Goal: Information Seeking & Learning: Learn about a topic

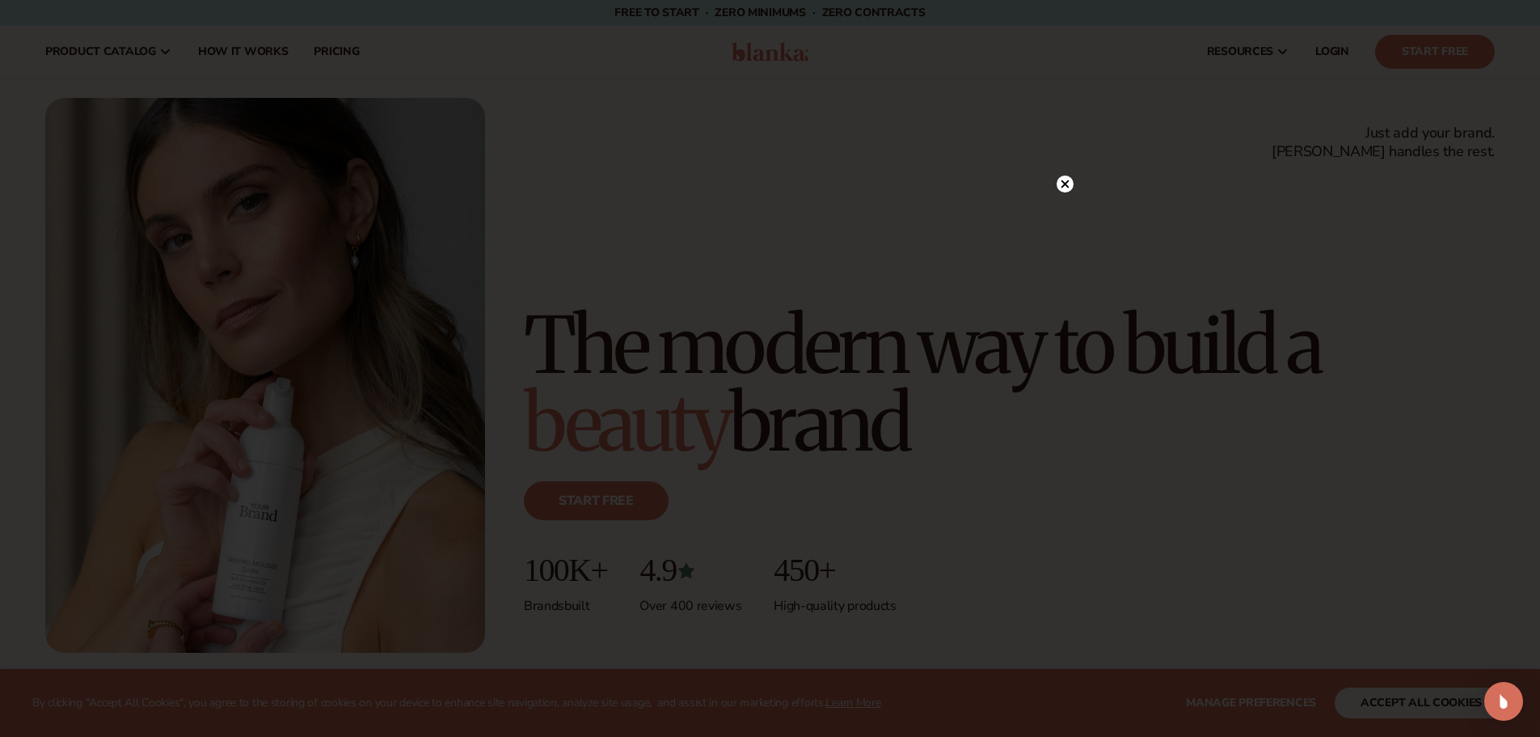
click at [1071, 180] on circle at bounding box center [1065, 183] width 17 height 17
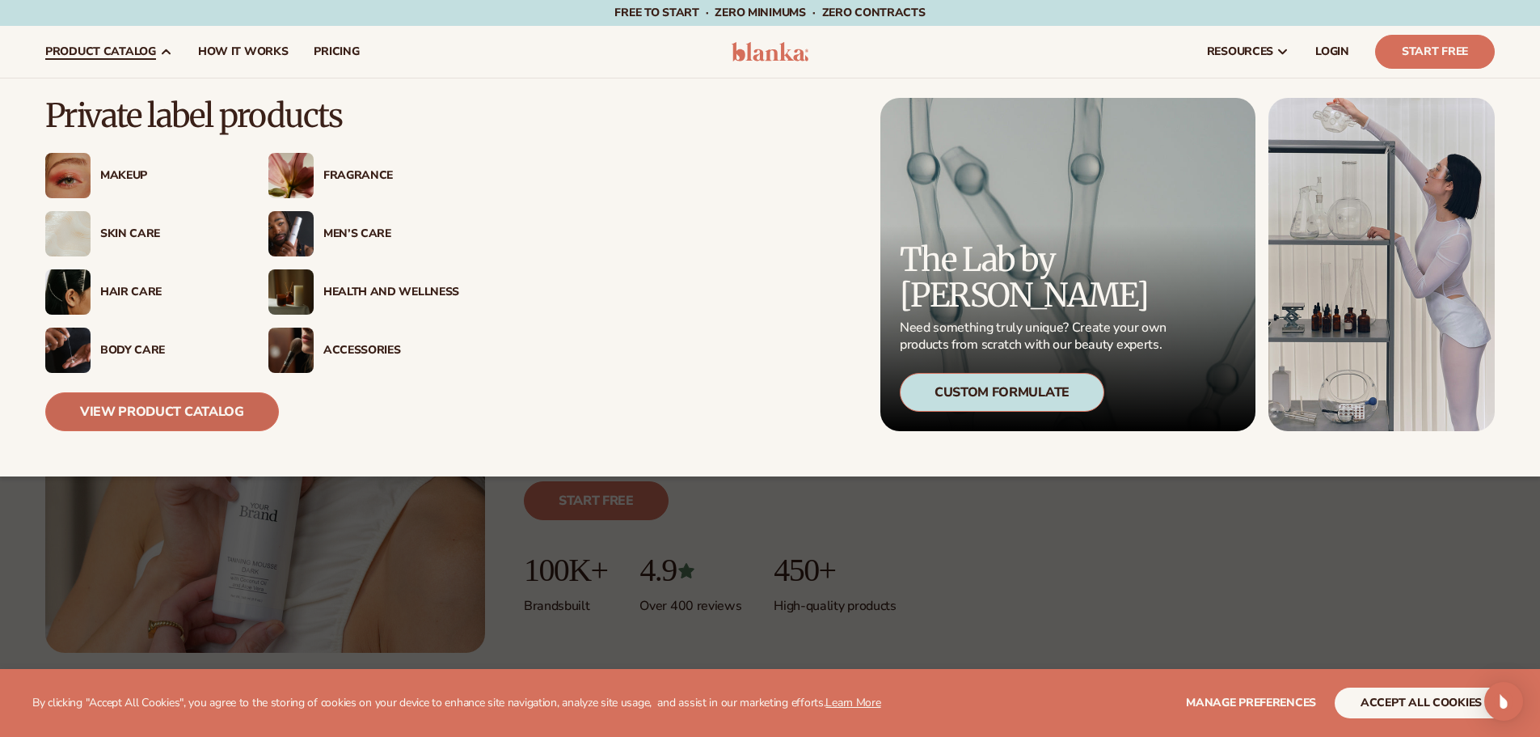
click at [202, 411] on link "View Product Catalog" at bounding box center [162, 411] width 234 height 39
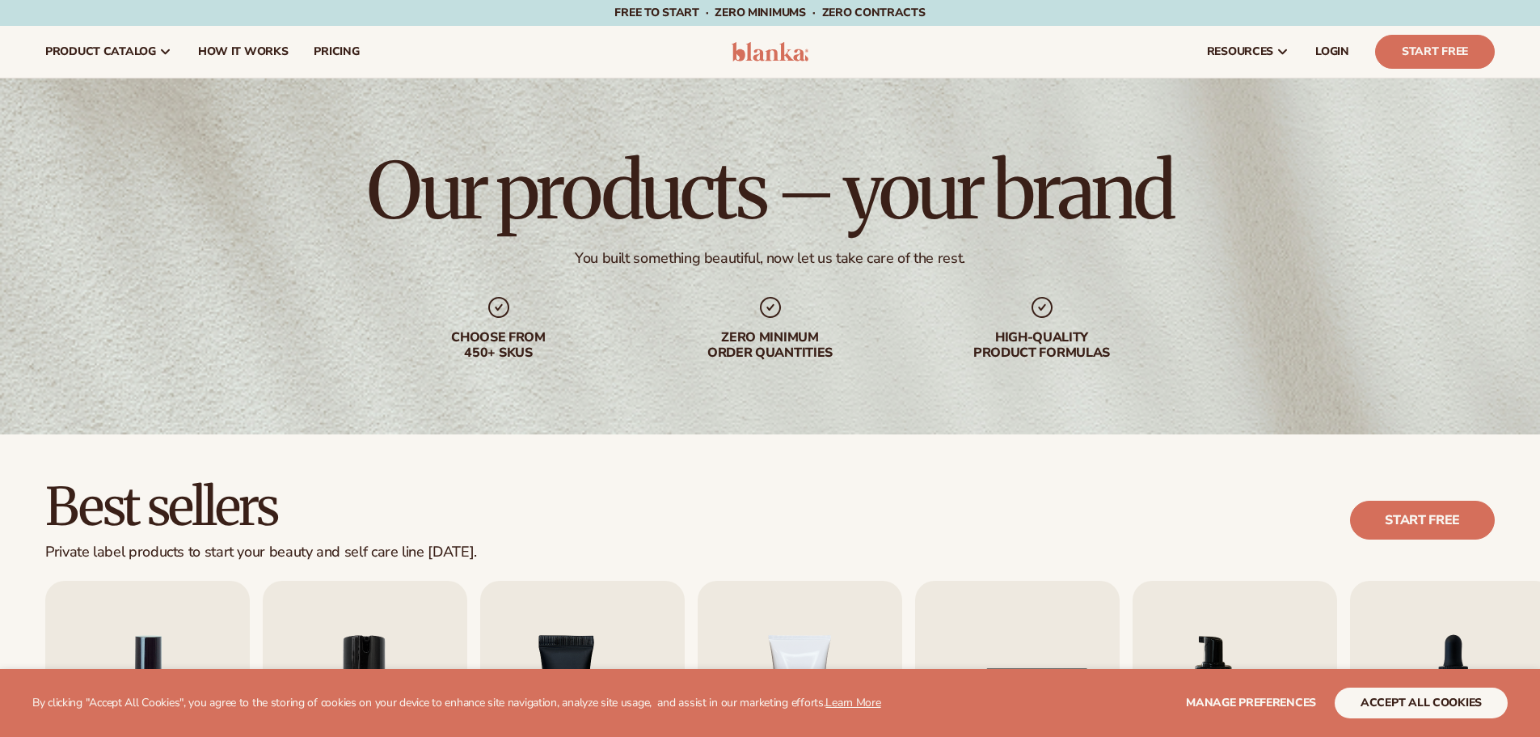
scroll to position [323, 0]
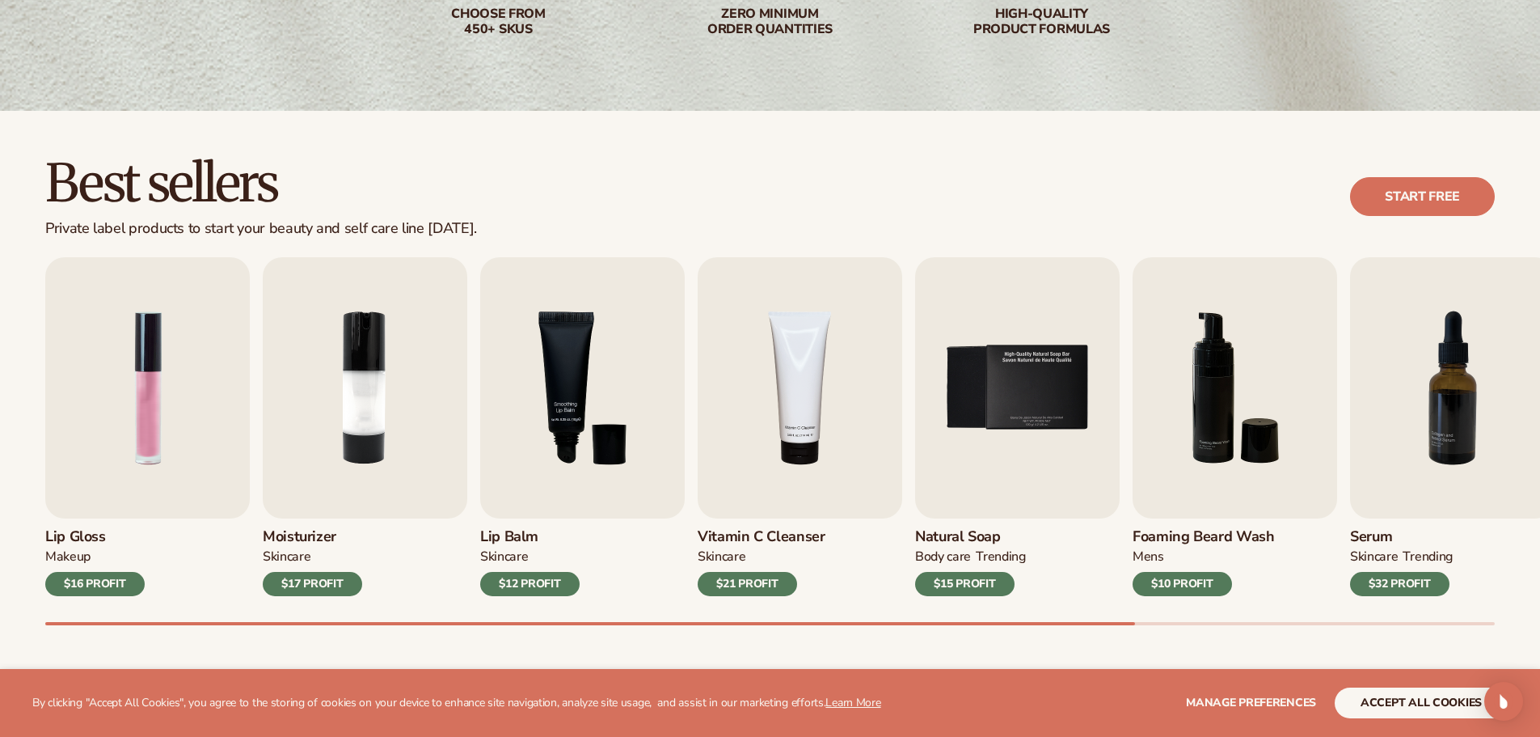
click at [254, 534] on div "Lip Gloss MAKEUP $16 PROFIT Moisturizer SKINCARE $17 PROFIT SKINCARE mens" at bounding box center [792, 441] width 1495 height 368
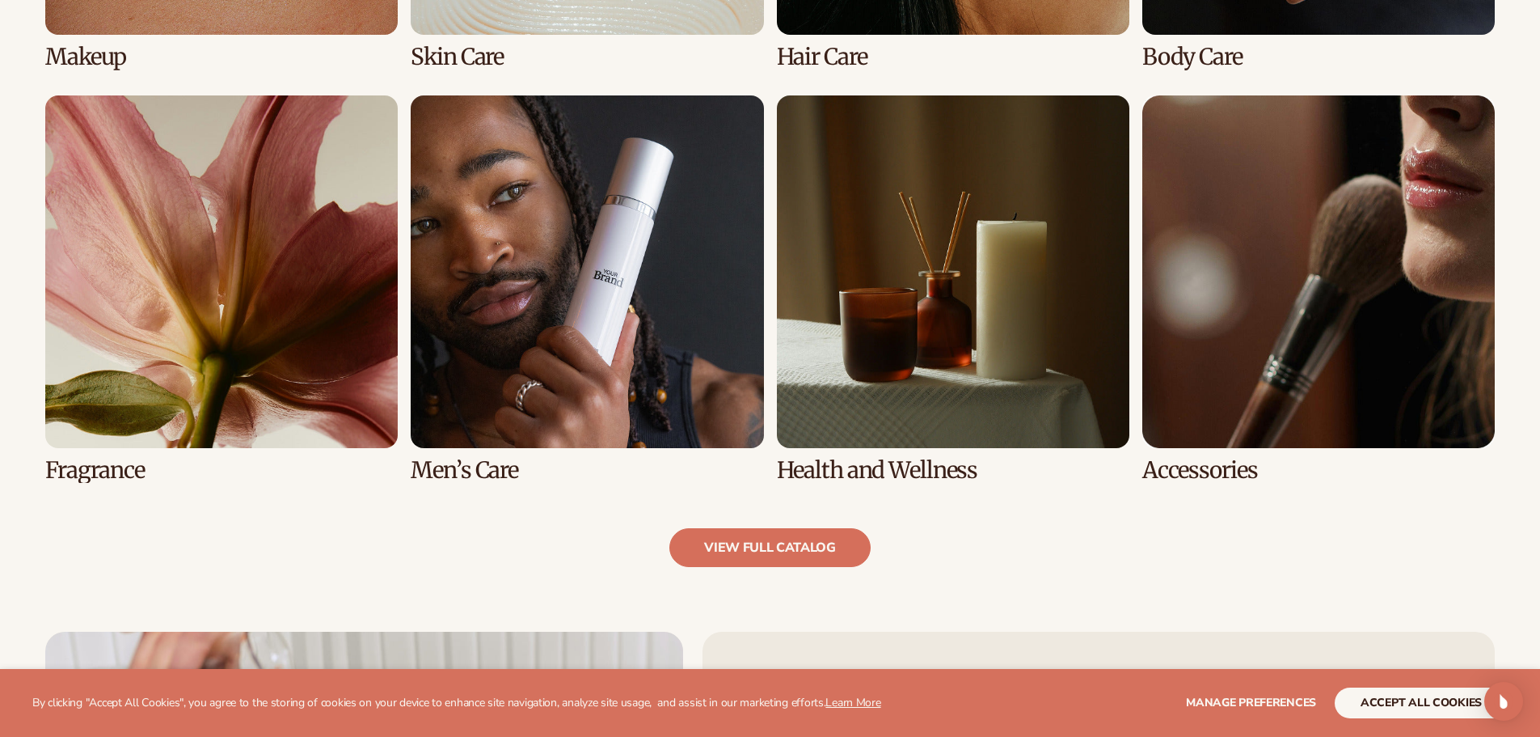
scroll to position [1536, 0]
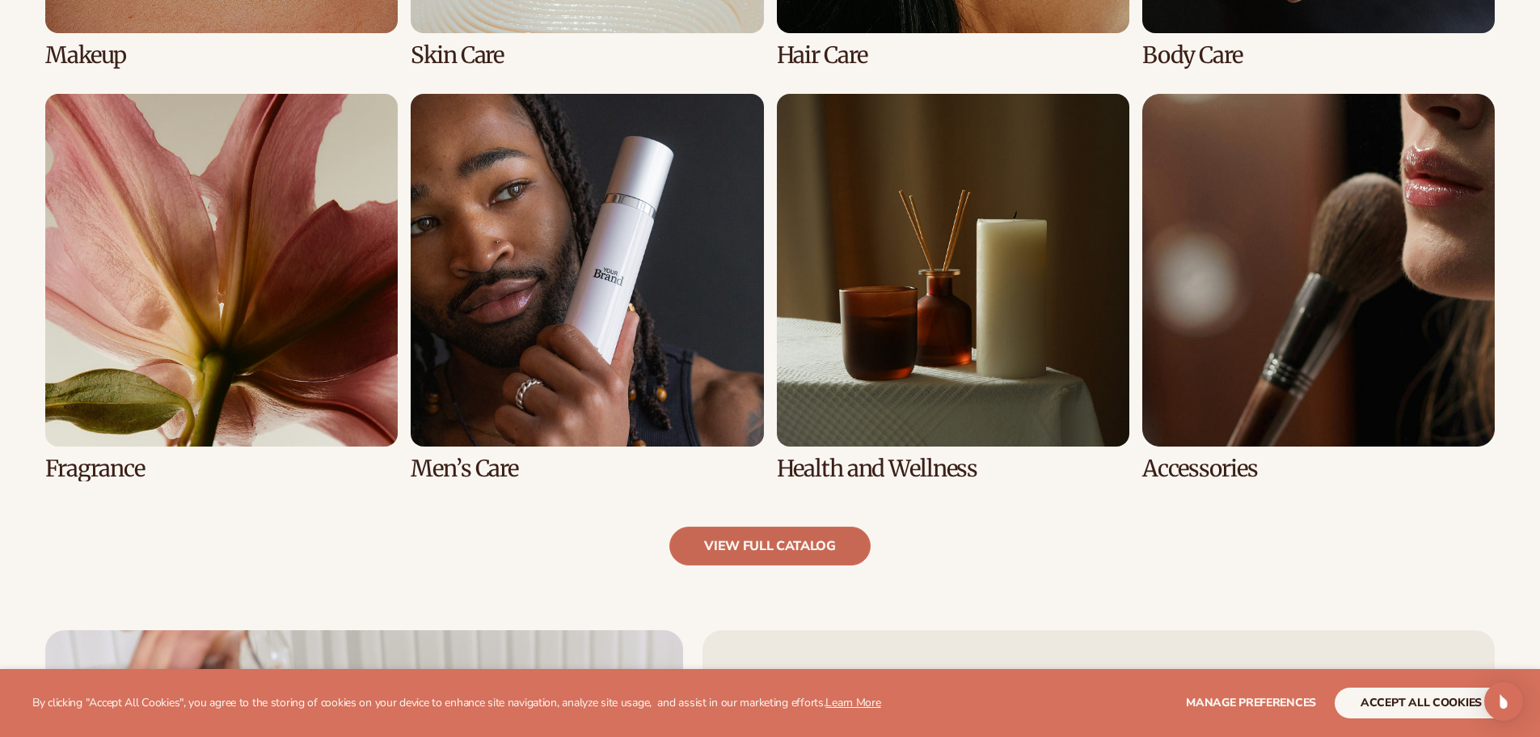
click at [814, 556] on link "view full catalog" at bounding box center [770, 545] width 201 height 39
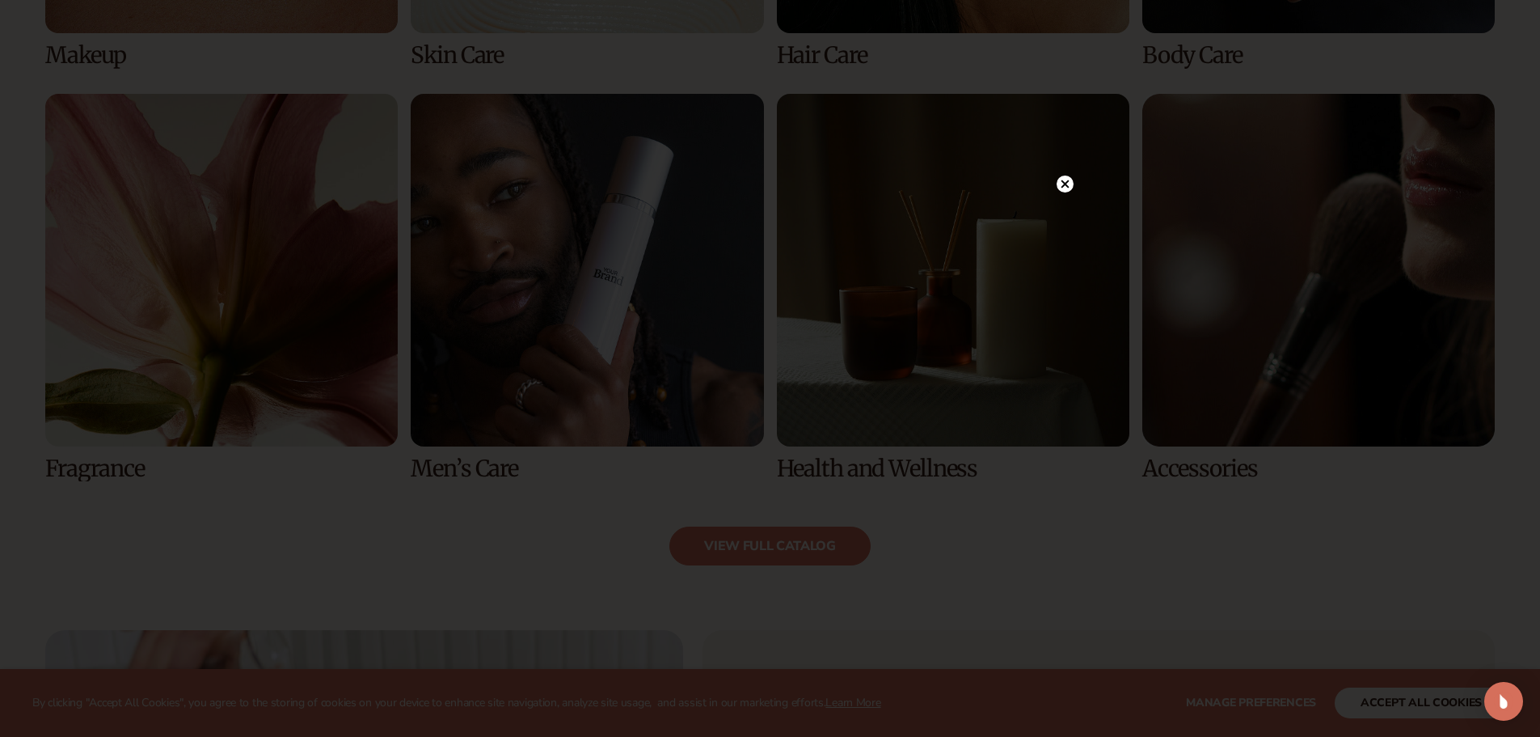
click at [1059, 185] on circle at bounding box center [1065, 183] width 17 height 17
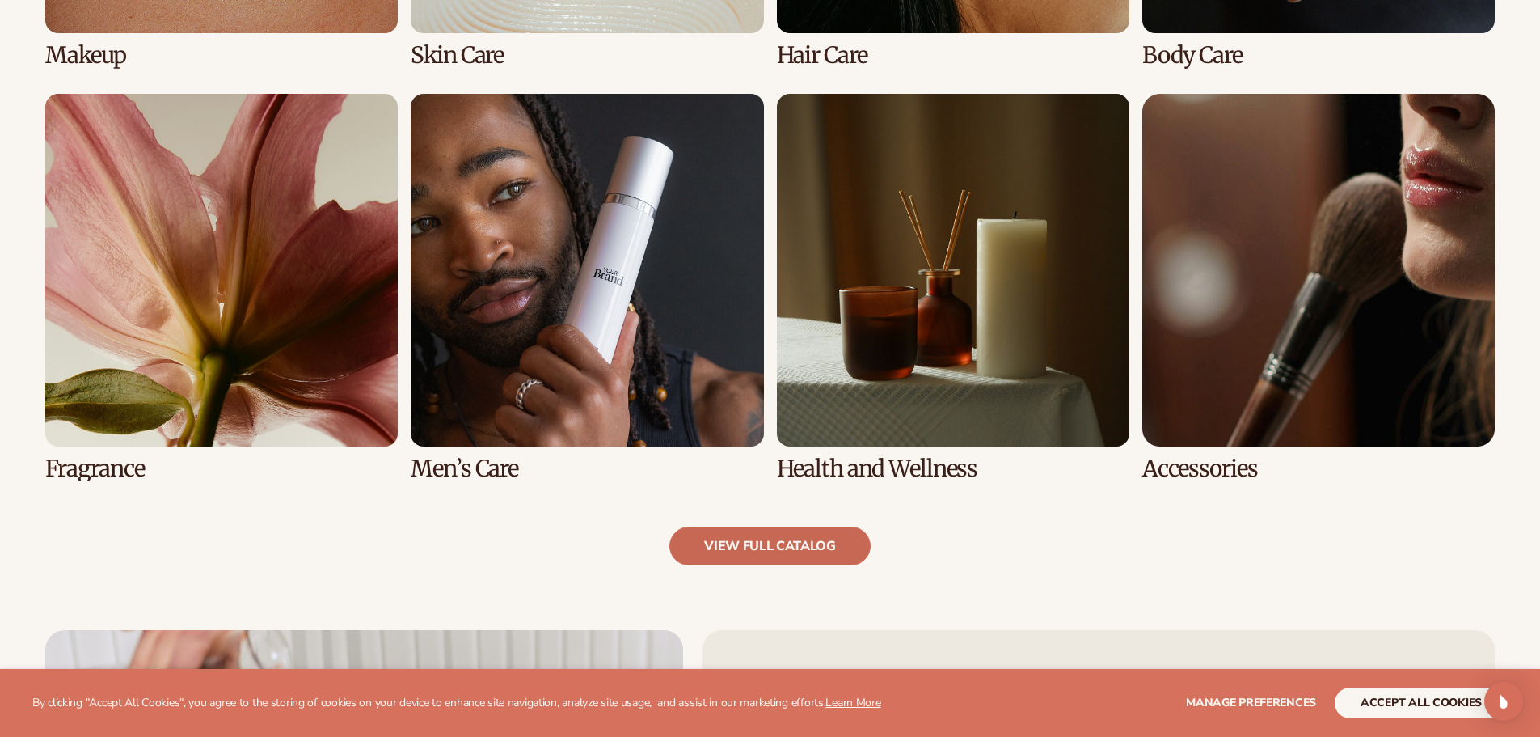
click at [763, 553] on link "view full catalog" at bounding box center [770, 545] width 201 height 39
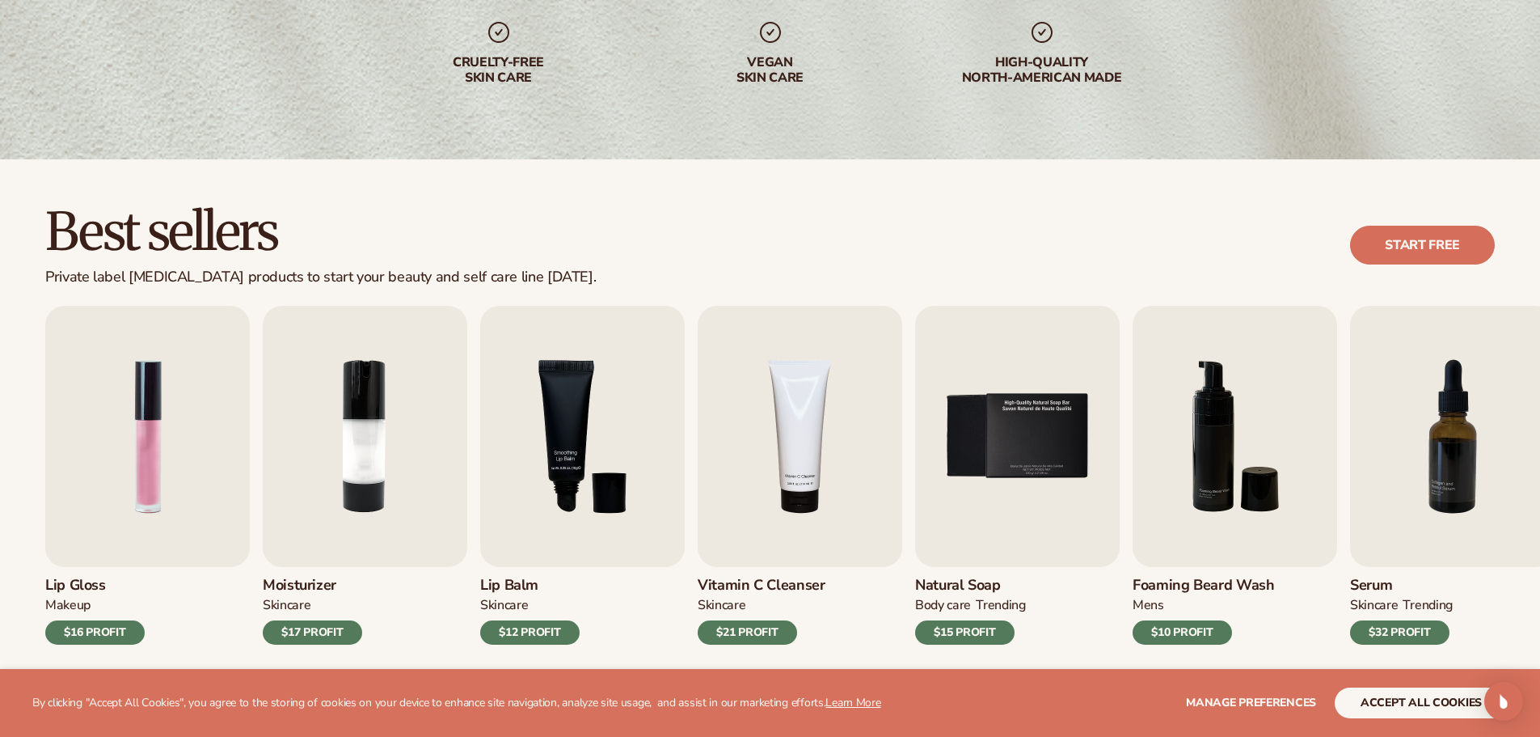
scroll to position [485, 0]
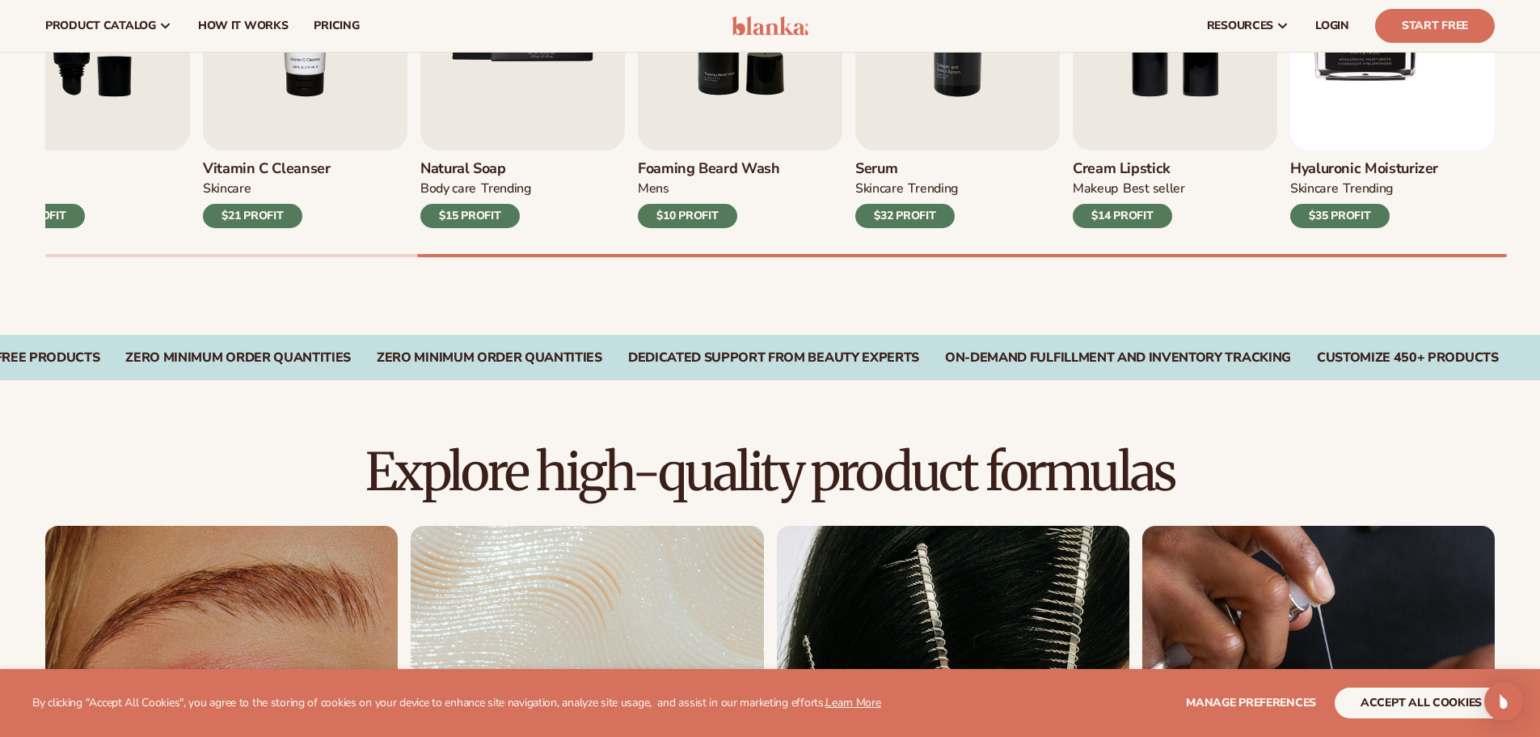
scroll to position [485, 0]
